Goal: Transaction & Acquisition: Obtain resource

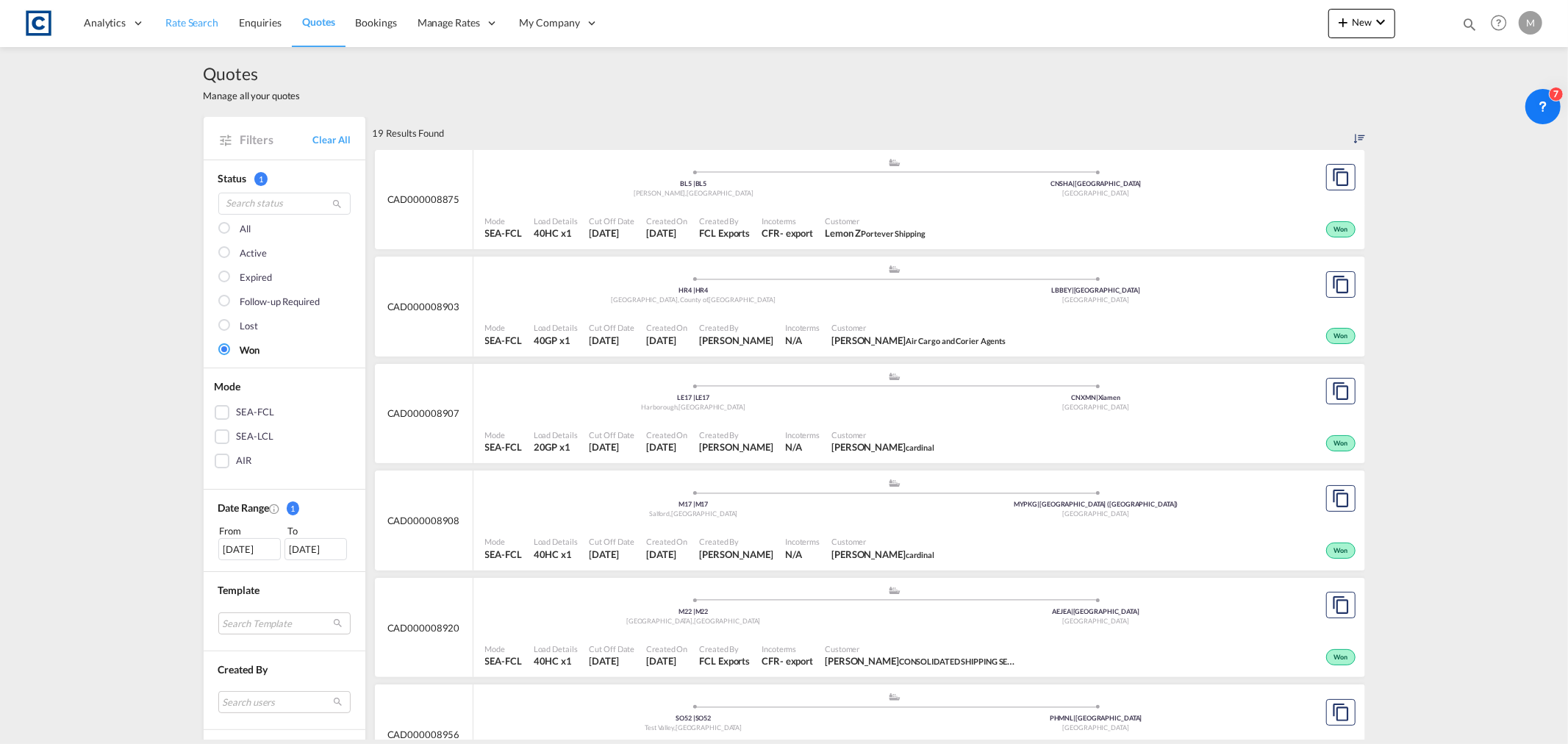
click at [172, 30] on link "Rate Search" at bounding box center [191, 23] width 74 height 48
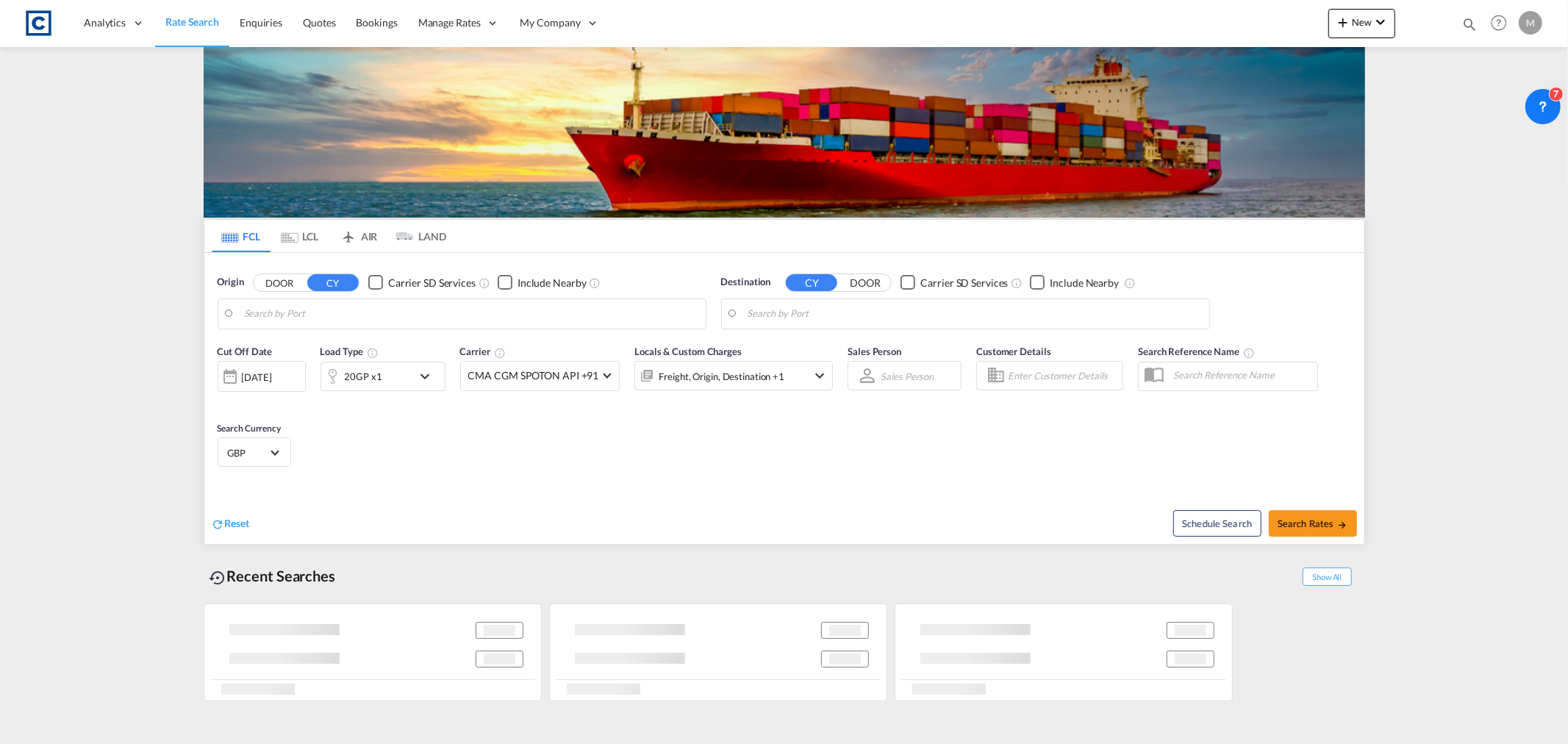
type input "GB-SS17, Thurrock"
type input "[GEOGRAPHIC_DATA], JMKIN"
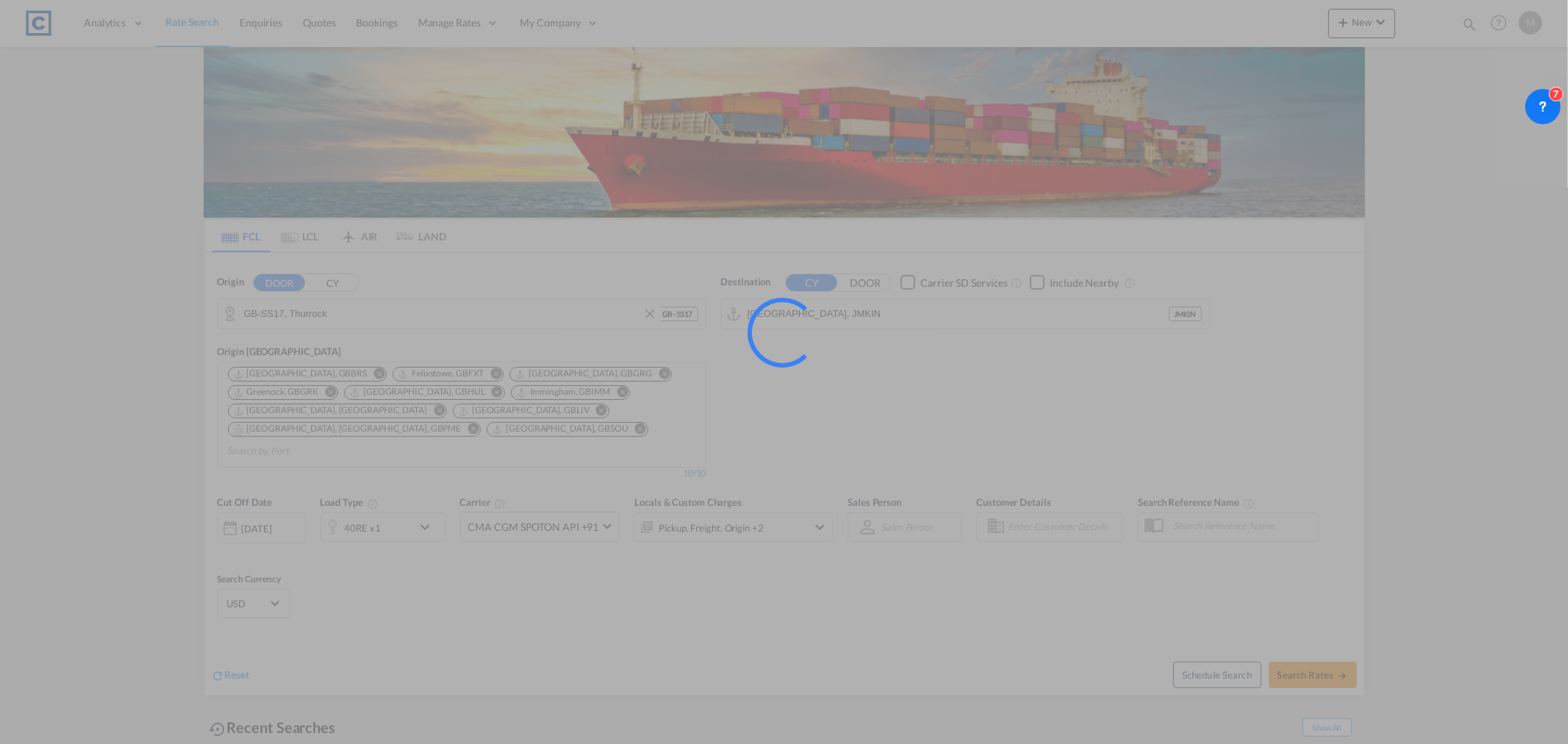
click at [476, 317] on div at bounding box center [784, 372] width 1568 height 744
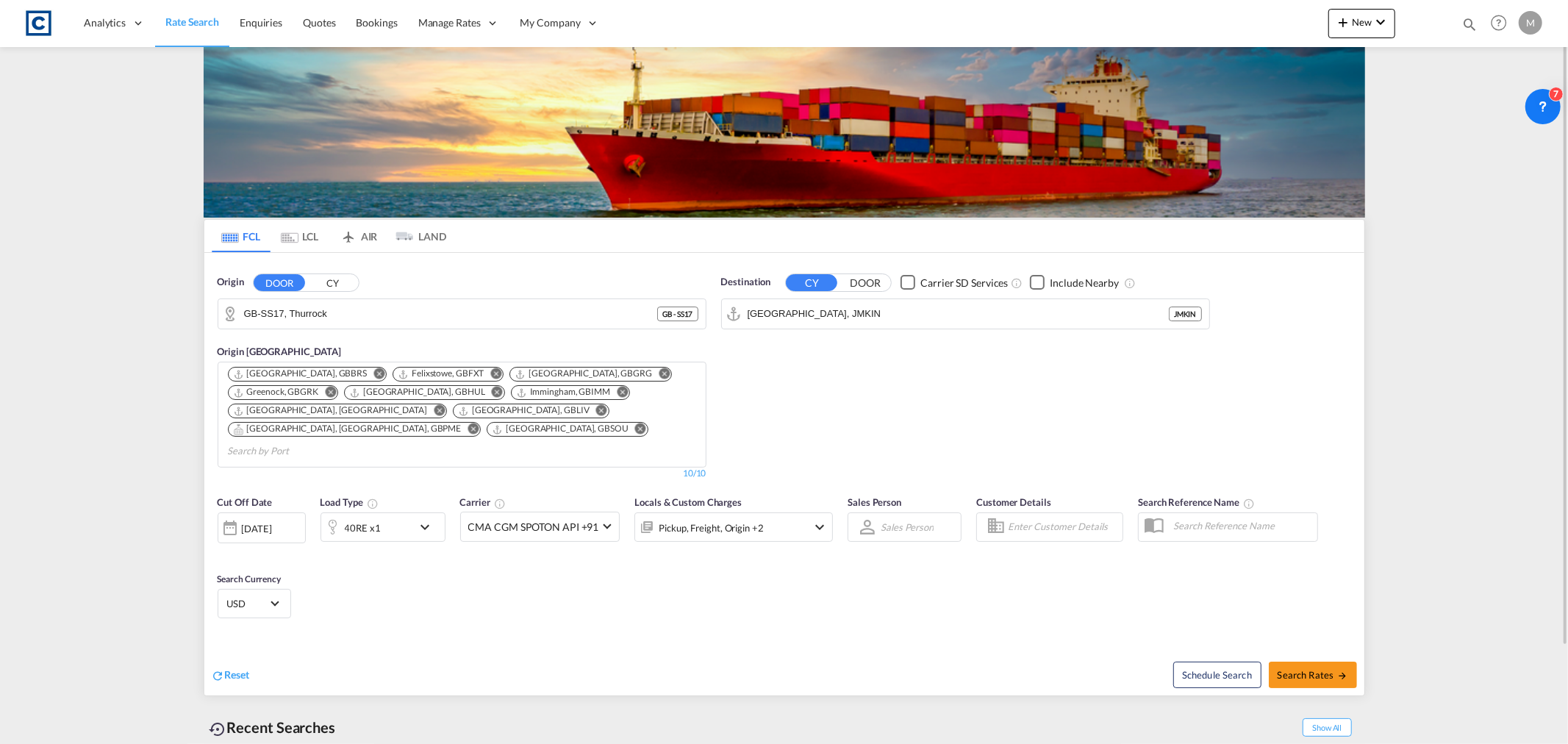
click at [328, 277] on button "CY" at bounding box center [333, 282] width 51 height 17
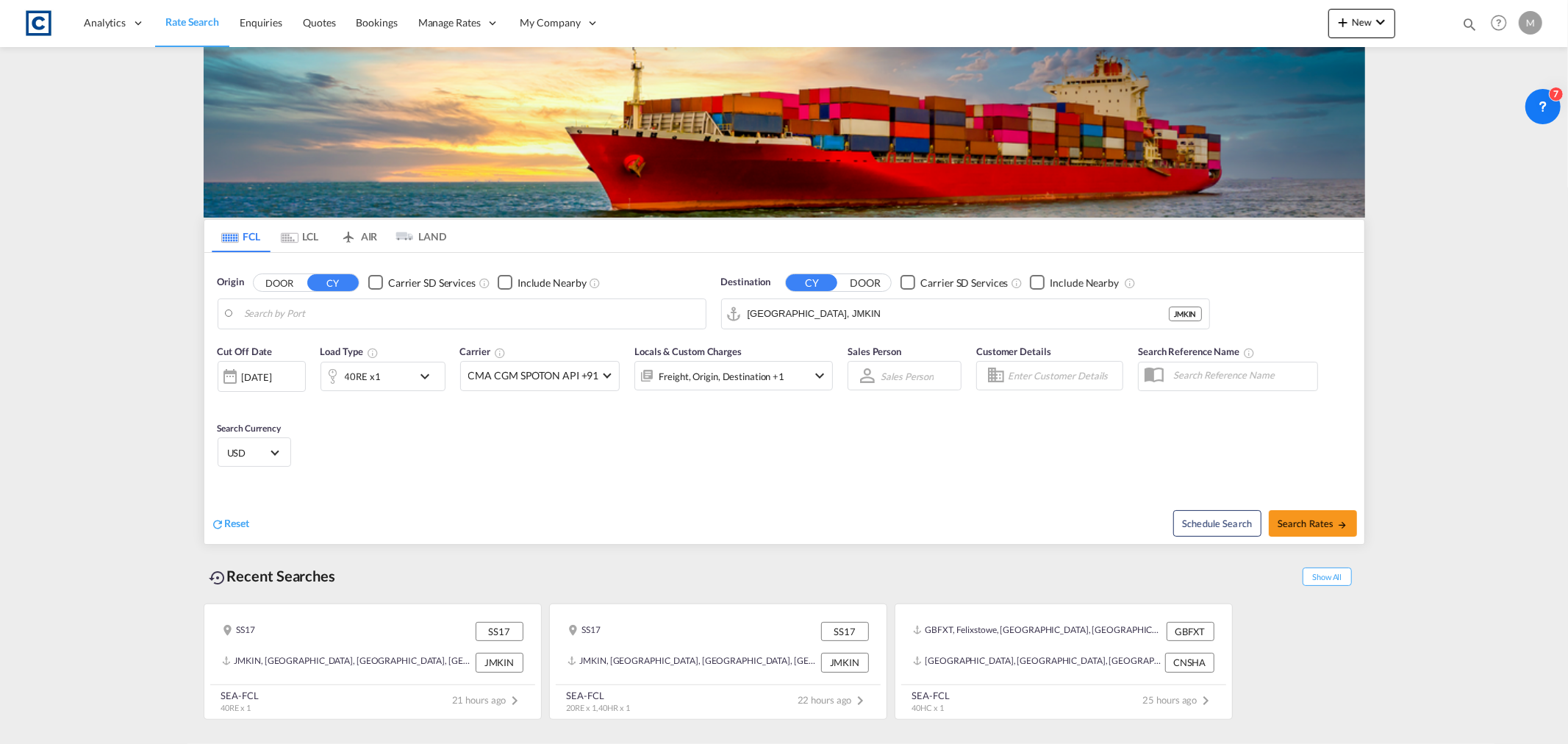
click at [368, 313] on body "Analytics Reports Dashboard Rate Search Enquiries Quotes Bookings" at bounding box center [784, 372] width 1568 height 744
click at [348, 341] on div "Felixstowe [GEOGRAPHIC_DATA] GBFXT" at bounding box center [357, 355] width 279 height 44
type input "Felixstowe, GBFXT"
click at [998, 306] on input "[GEOGRAPHIC_DATA], JMKIN" at bounding box center [974, 314] width 454 height 22
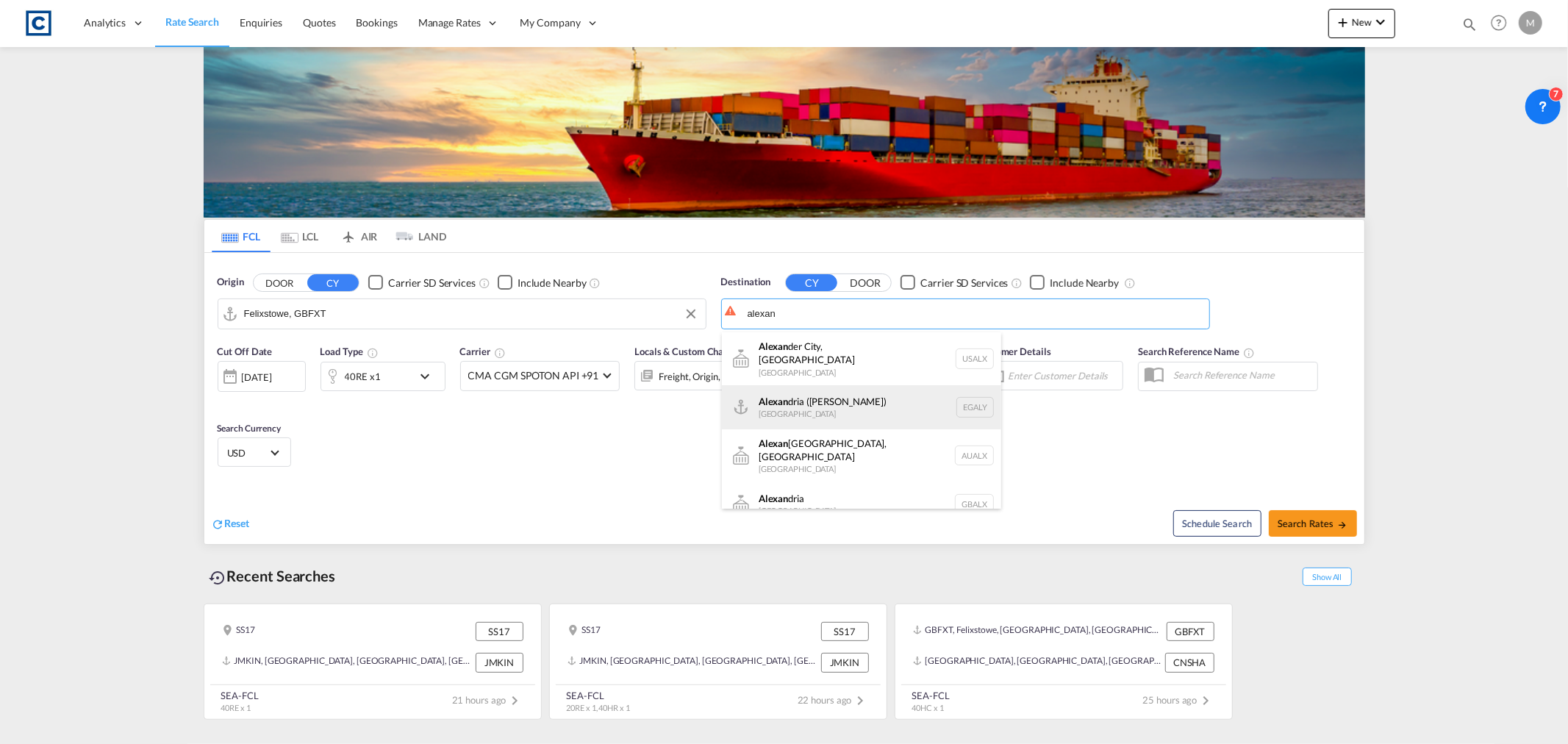
click at [856, 394] on div "[PERSON_NAME] ([PERSON_NAME]) [GEOGRAPHIC_DATA] EGALY" at bounding box center [861, 407] width 279 height 44
type input "Alexandria ([GEOGRAPHIC_DATA]), EGALY"
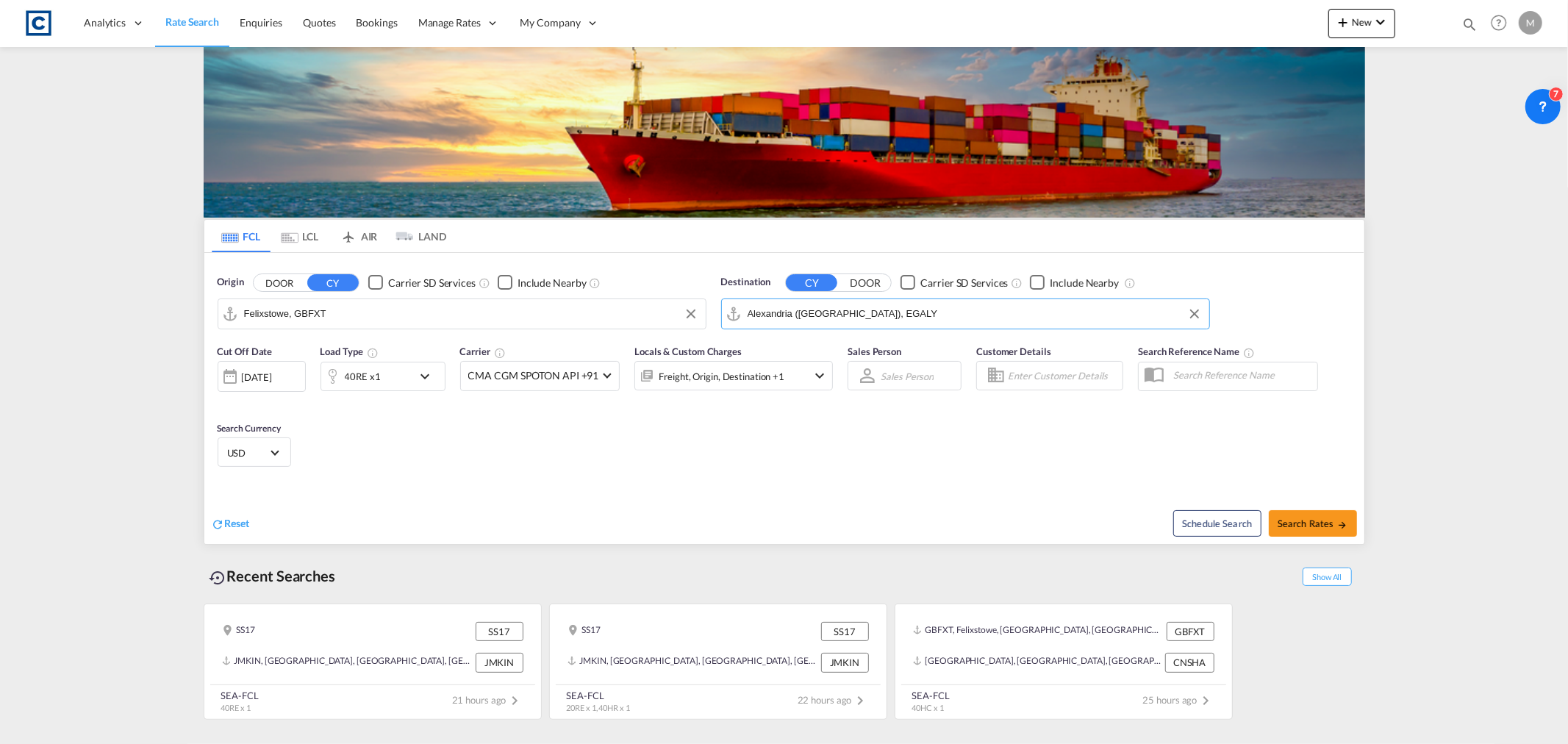
click at [410, 376] on div "40RE x1" at bounding box center [366, 376] width 91 height 29
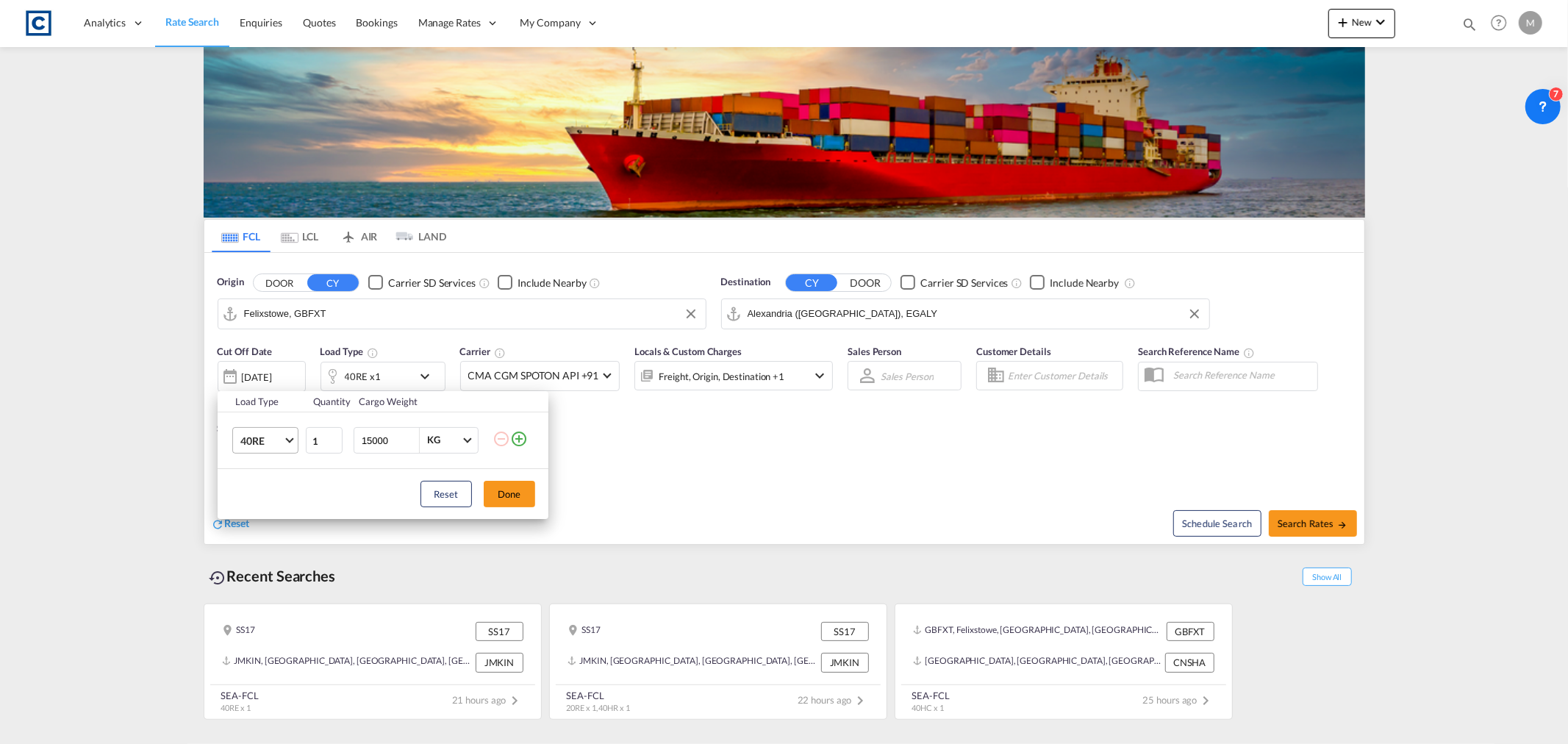
click at [285, 434] on md-select-value "40RE" at bounding box center [268, 441] width 59 height 25
click at [264, 436] on div "40HC" at bounding box center [253, 435] width 27 height 15
click at [534, 489] on button "Done" at bounding box center [510, 494] width 51 height 27
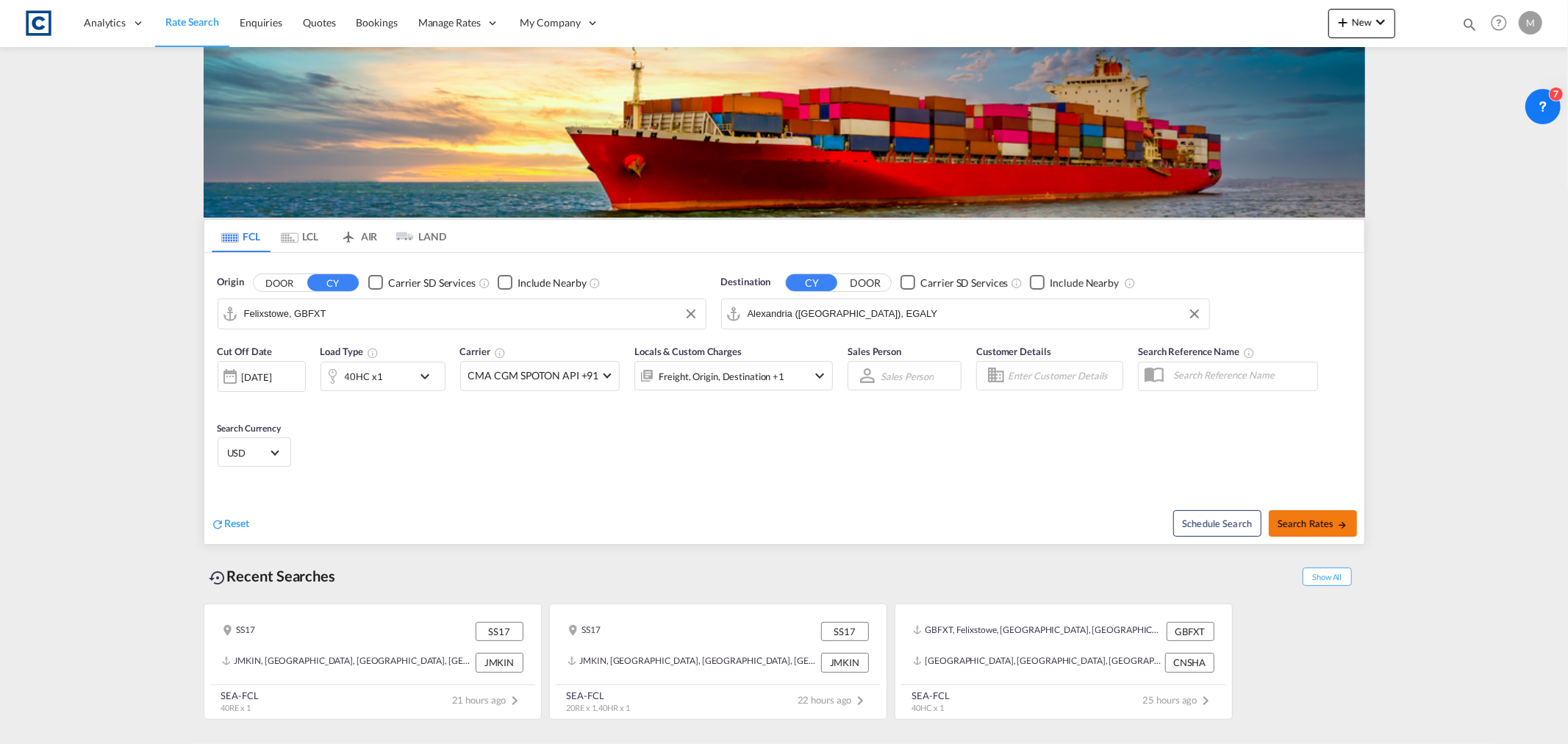
click at [1342, 522] on md-icon "icon-arrow-right" at bounding box center [1342, 525] width 11 height 11
type input "GBFXT to EGALY / [DATE]"
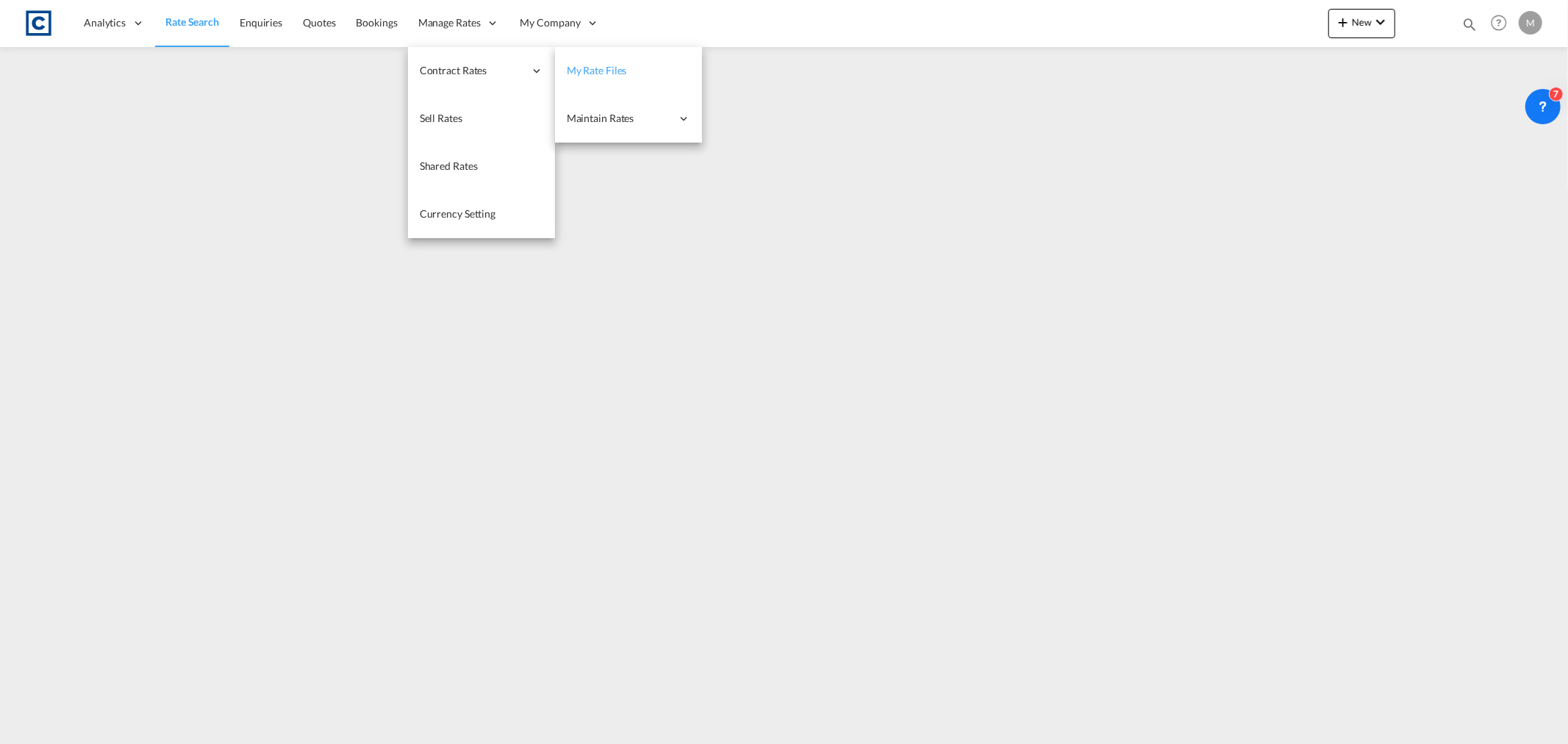
click at [588, 69] on span "My Rate Files" at bounding box center [597, 70] width 60 height 12
